Goal: Transaction & Acquisition: Purchase product/service

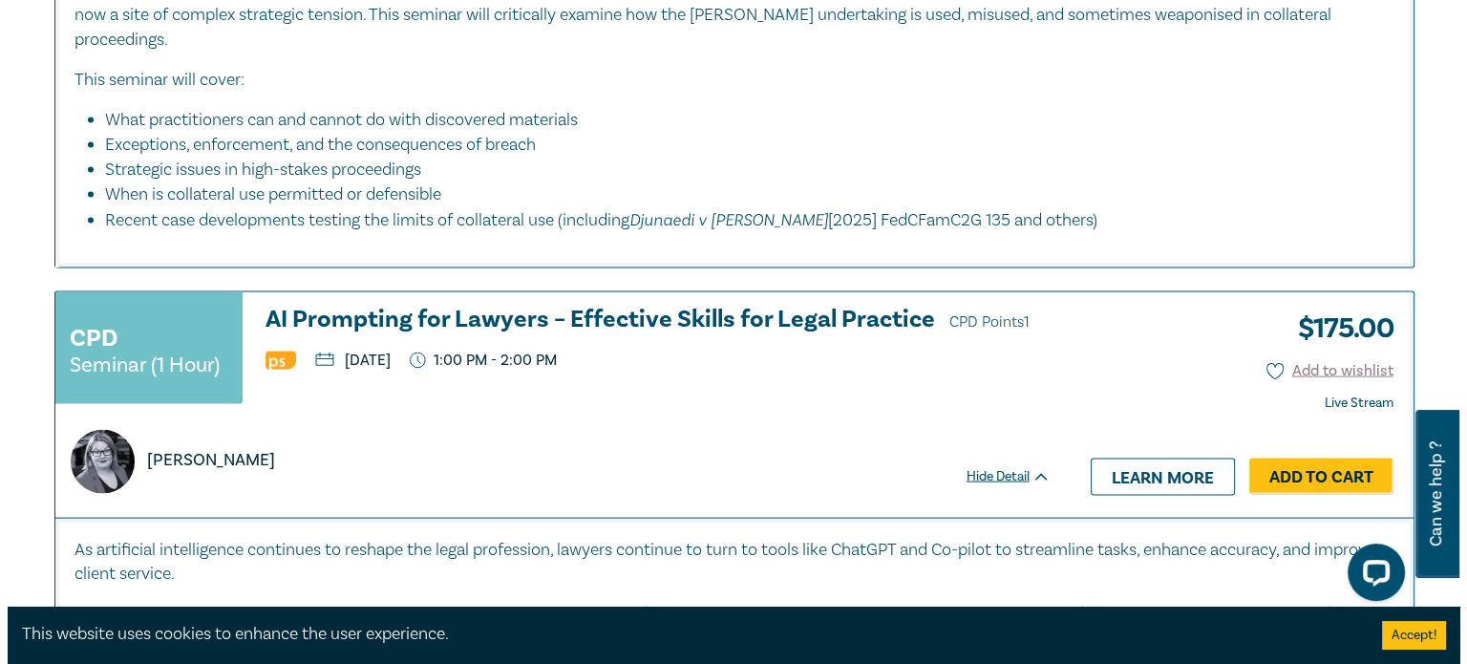
scroll to position [4013, 0]
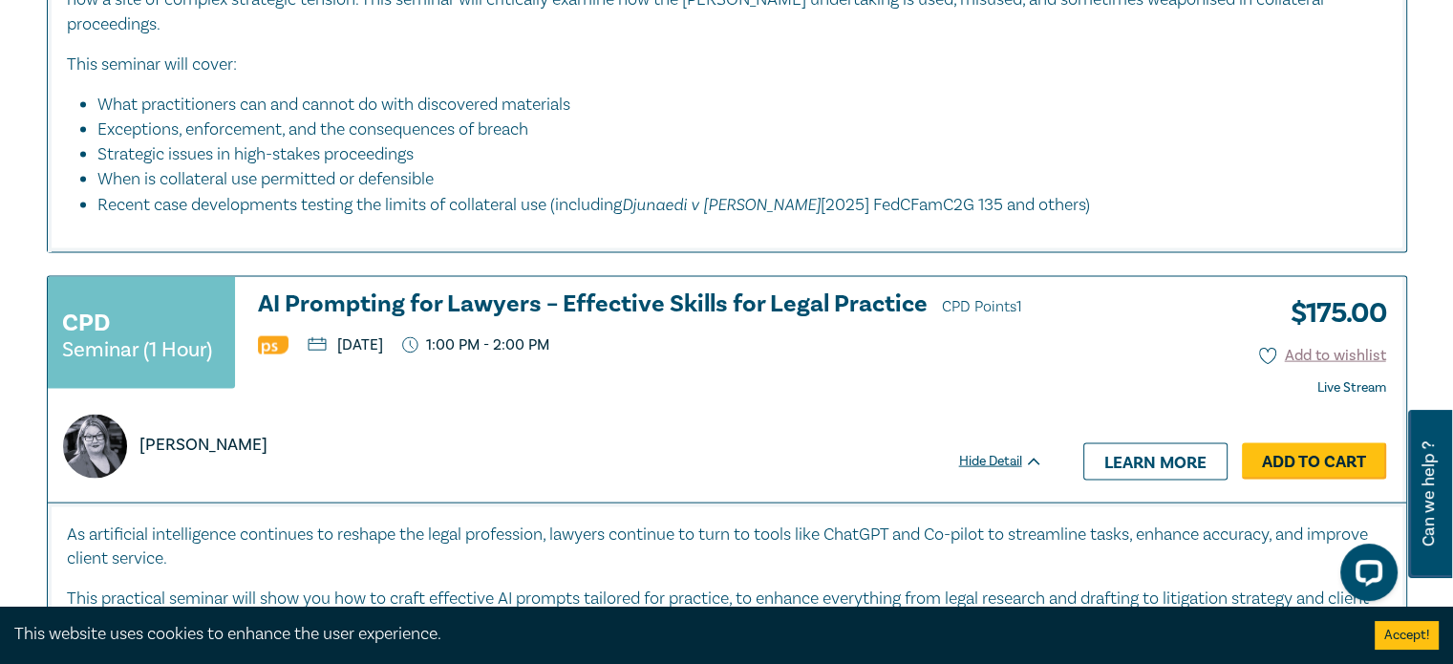
click at [1345, 443] on link "Add to Cart" at bounding box center [1314, 461] width 144 height 36
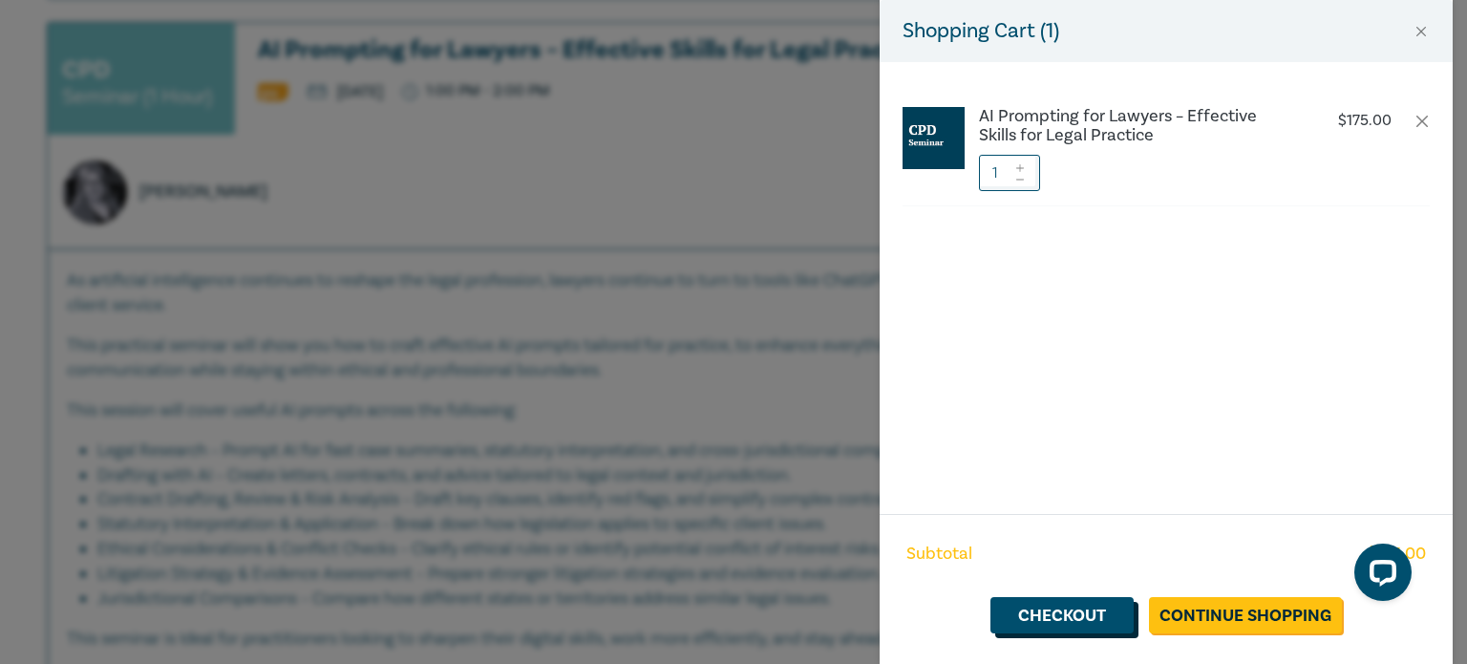
click at [1093, 624] on link "Checkout" at bounding box center [1062, 615] width 143 height 36
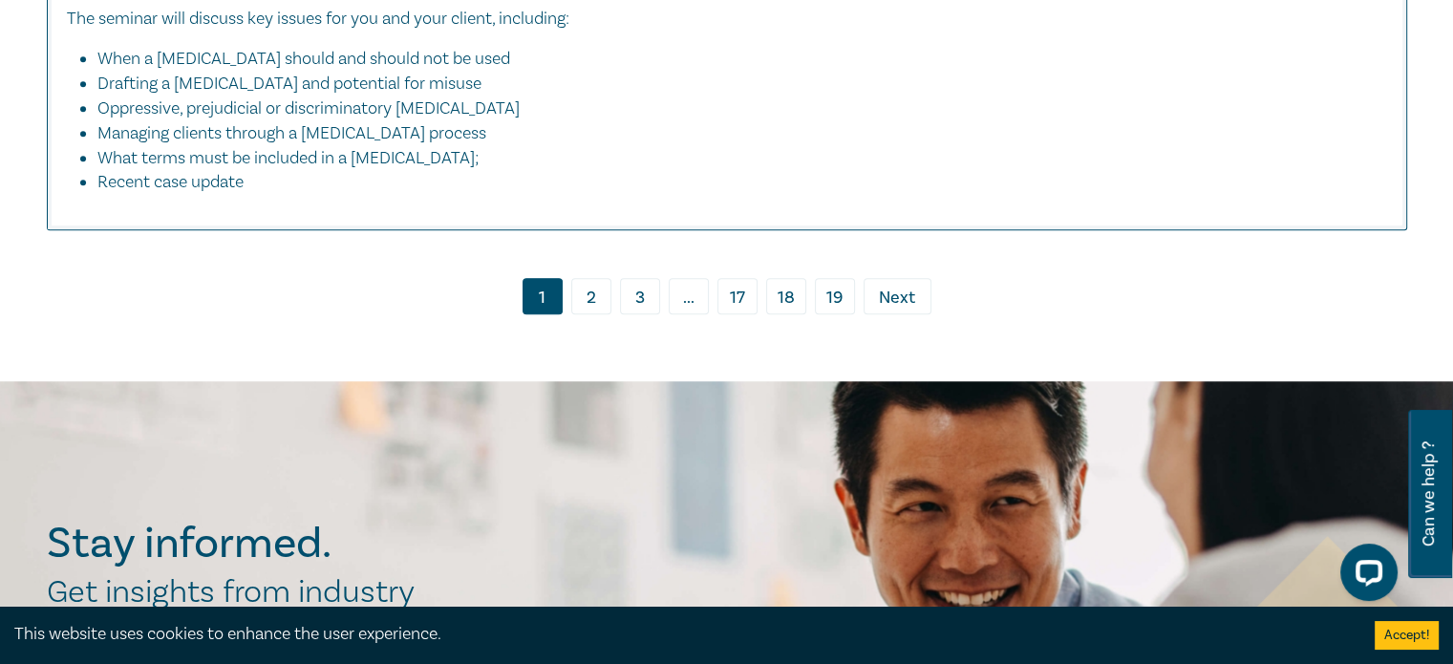
scroll to position [9062, 0]
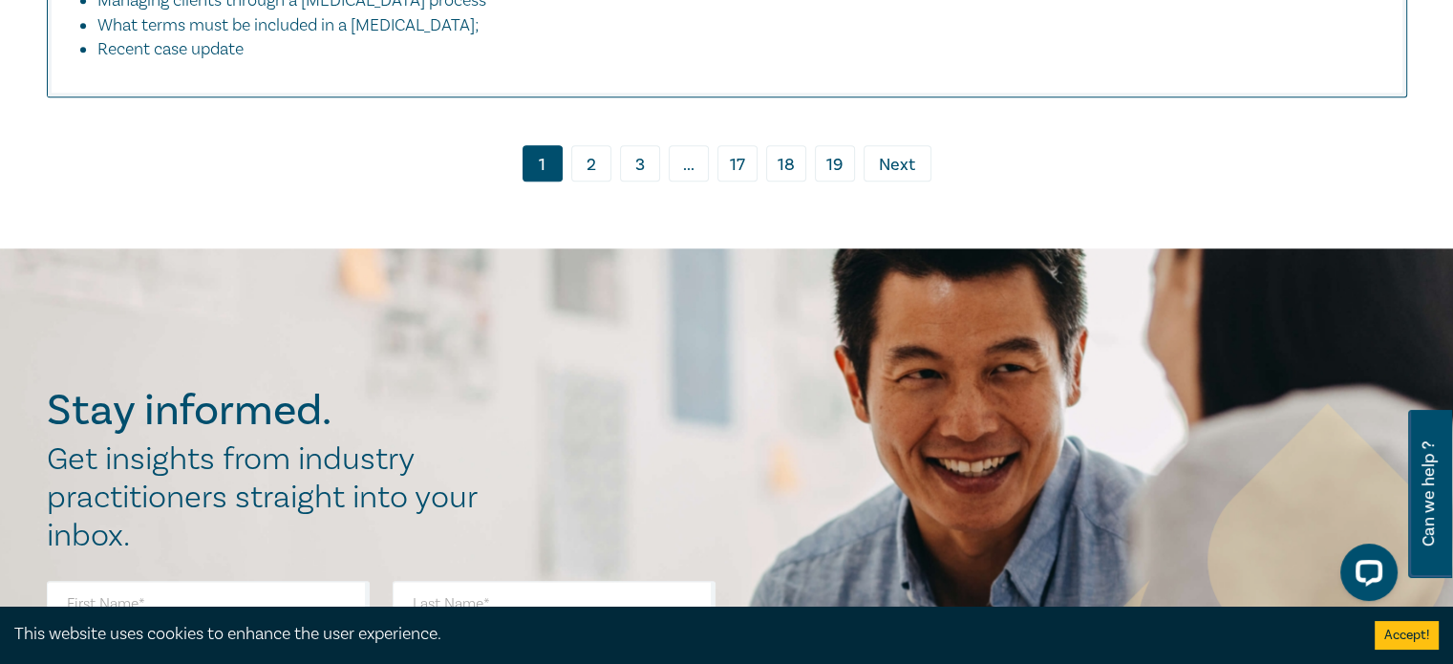
click at [584, 145] on link "2" at bounding box center [591, 163] width 40 height 36
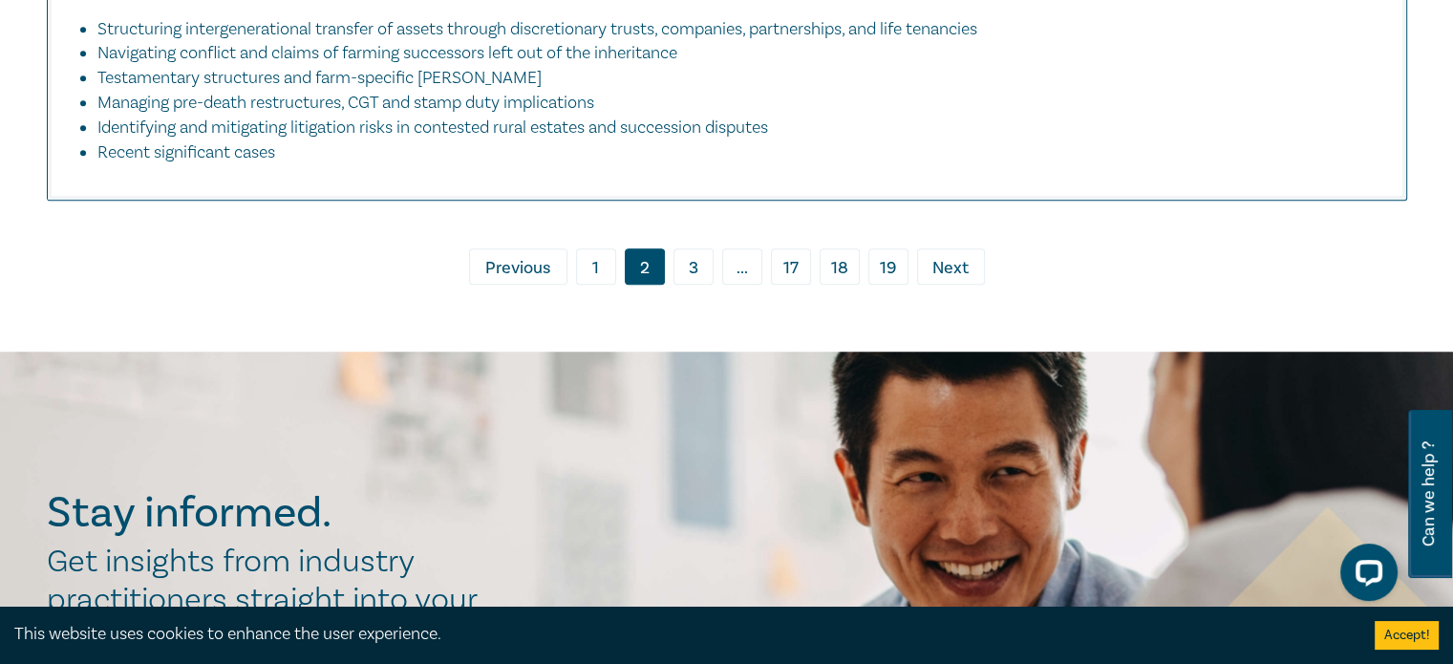
scroll to position [8599, 0]
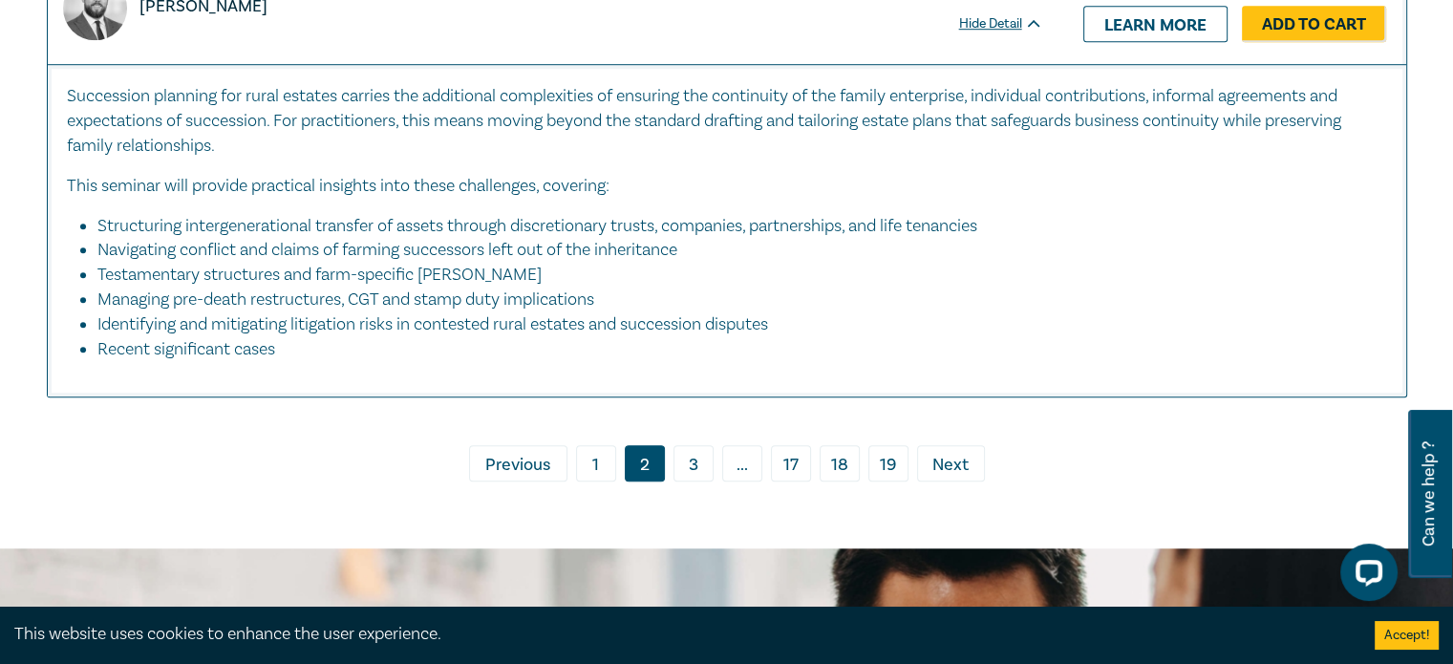
click at [686, 477] on link "3" at bounding box center [694, 463] width 40 height 36
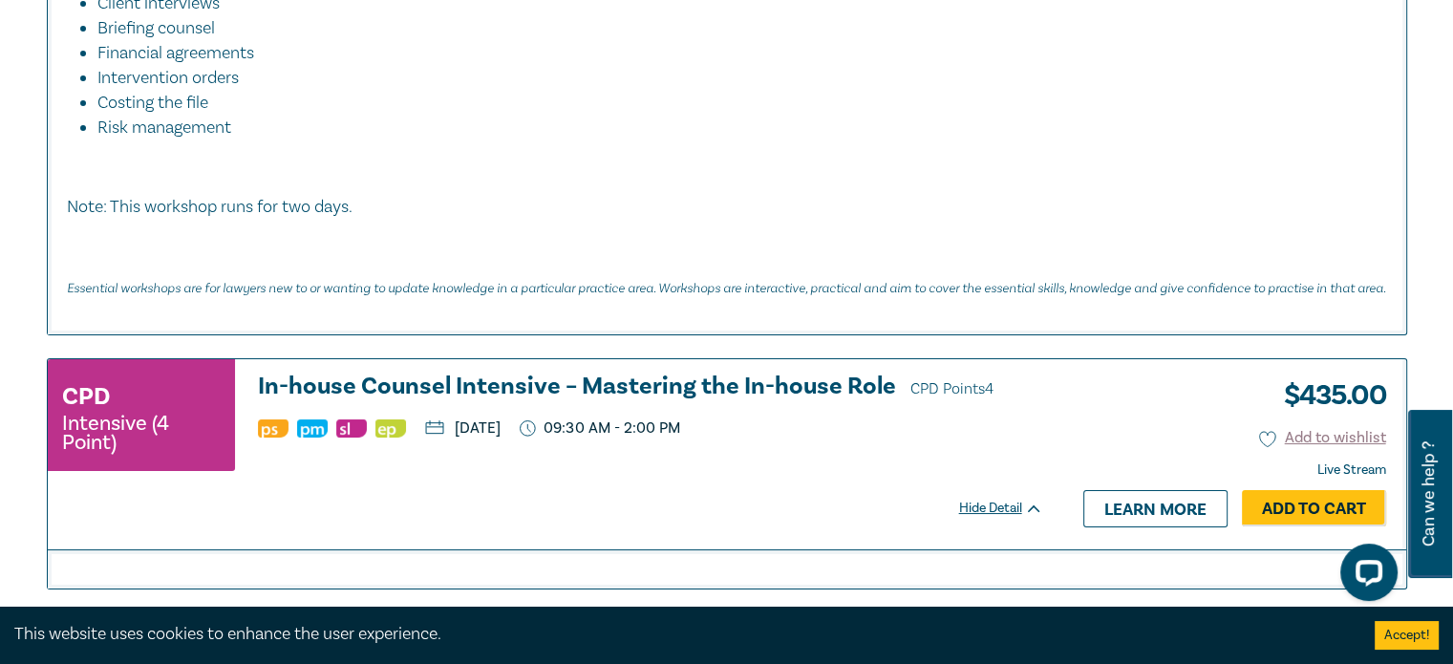
scroll to position [6592, 0]
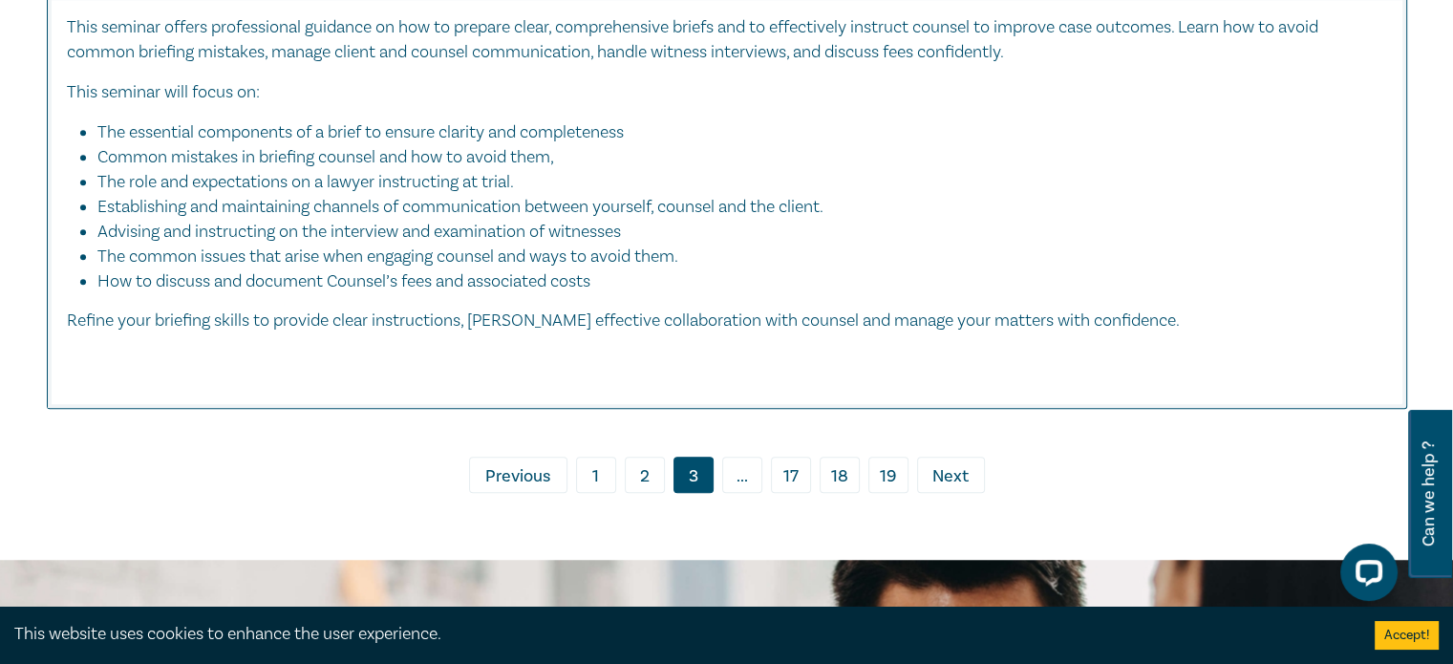
scroll to position [8599, 0]
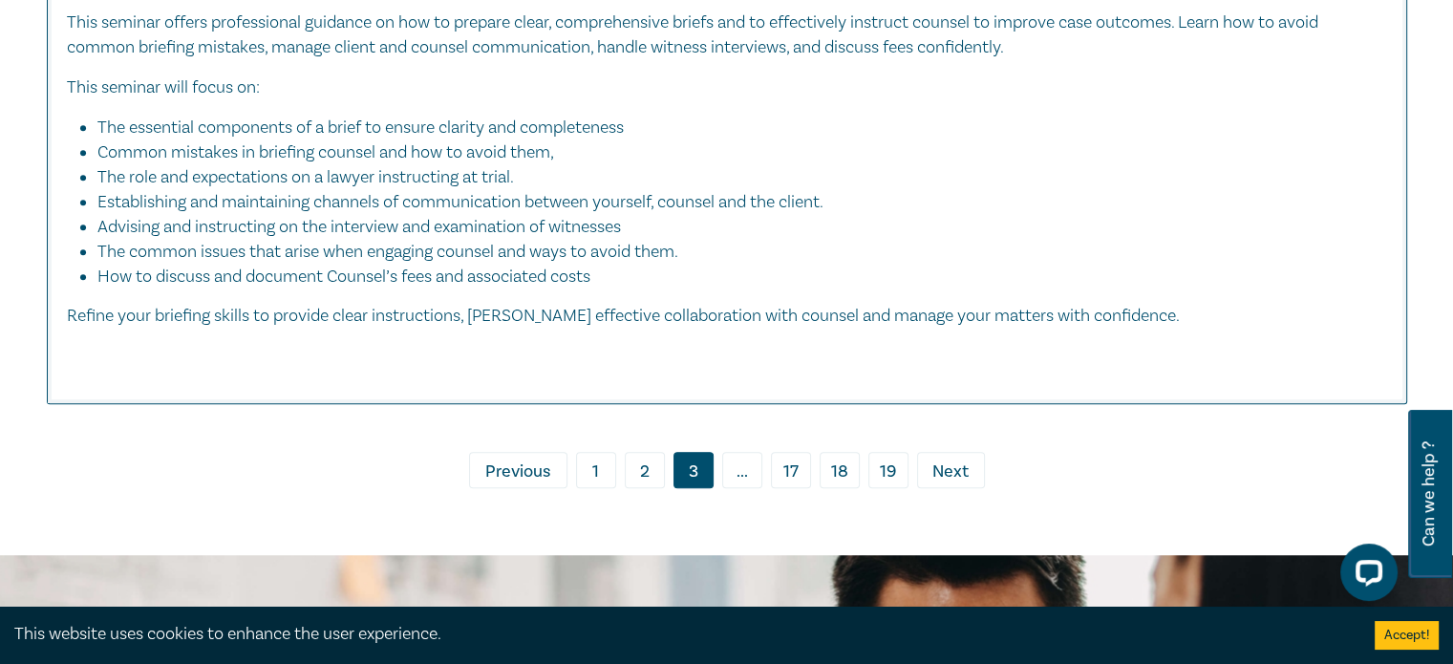
click at [591, 462] on link "1" at bounding box center [596, 470] width 40 height 36
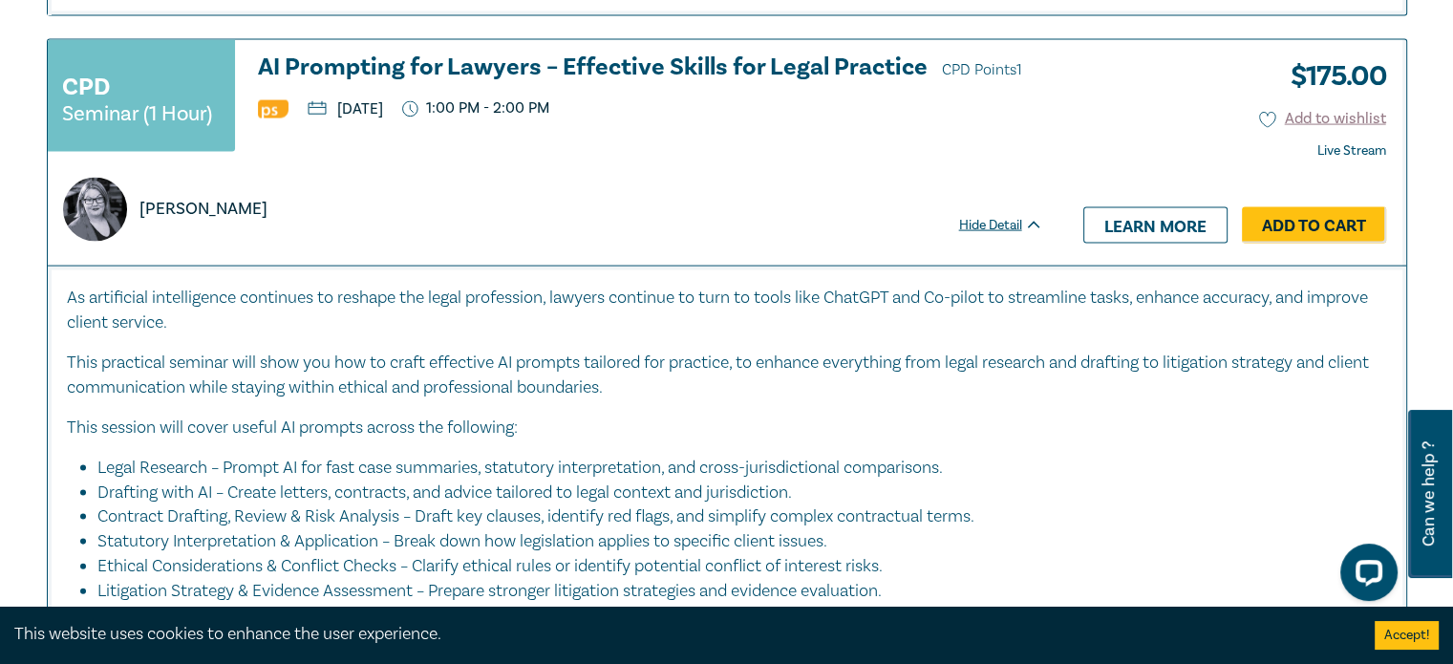
scroll to position [4013, 0]
